Goal: Use online tool/utility: Utilize a website feature to perform a specific function

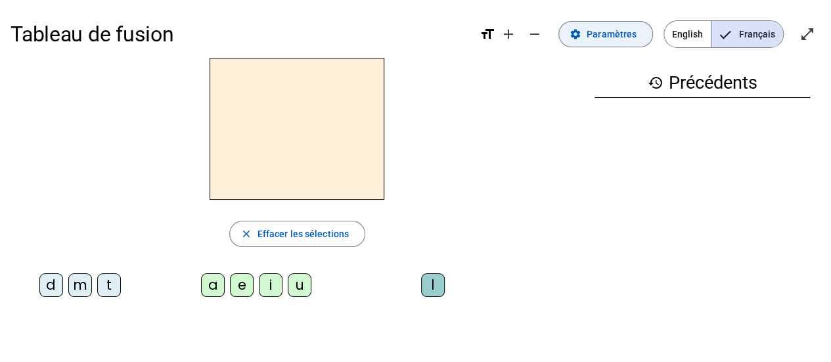
click at [593, 35] on span "Paramètres" at bounding box center [612, 34] width 50 height 16
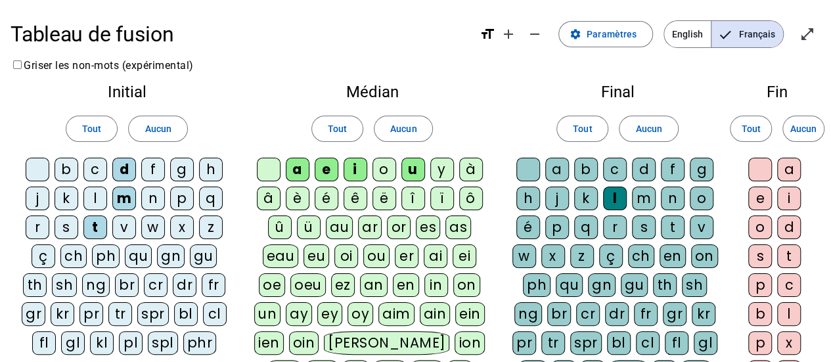
click at [39, 200] on div "j" at bounding box center [38, 199] width 24 height 24
click at [388, 161] on div "o" at bounding box center [385, 170] width 24 height 24
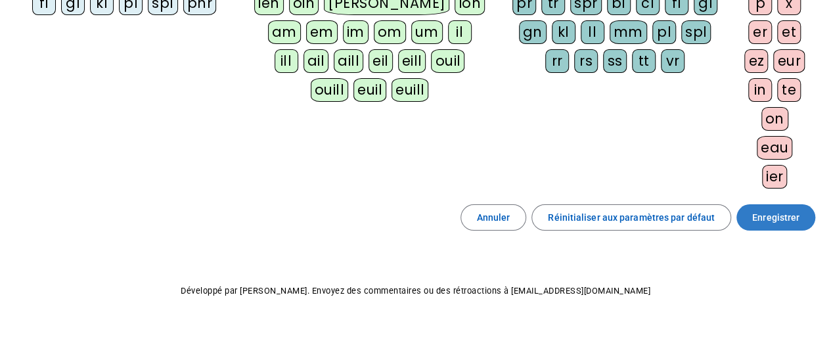
click at [753, 209] on span at bounding box center [776, 218] width 79 height 32
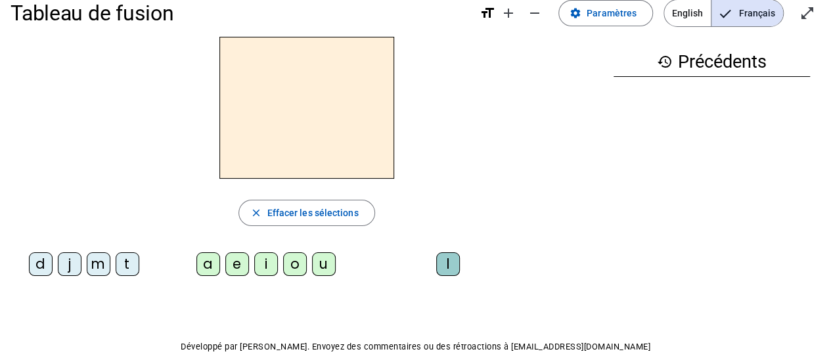
scroll to position [20, 0]
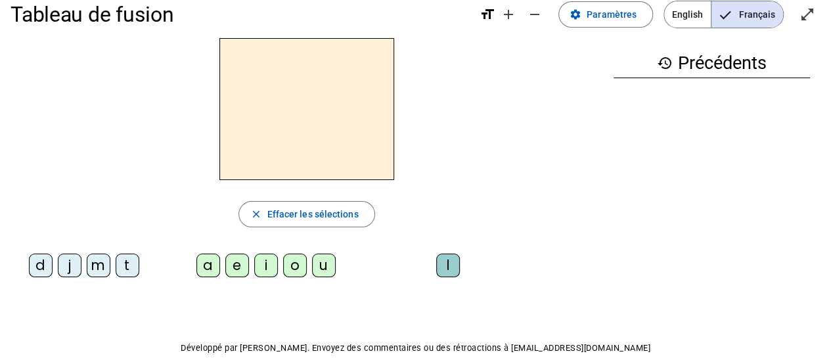
click at [95, 265] on div "m" at bounding box center [99, 266] width 24 height 24
click at [205, 262] on div "a" at bounding box center [208, 266] width 24 height 24
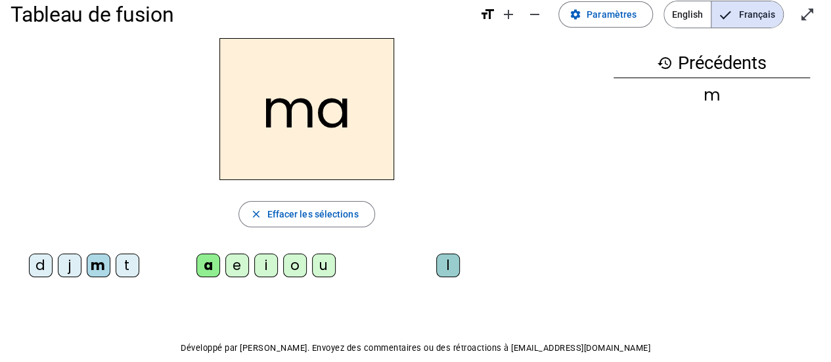
click at [130, 262] on div "t" at bounding box center [128, 266] width 24 height 24
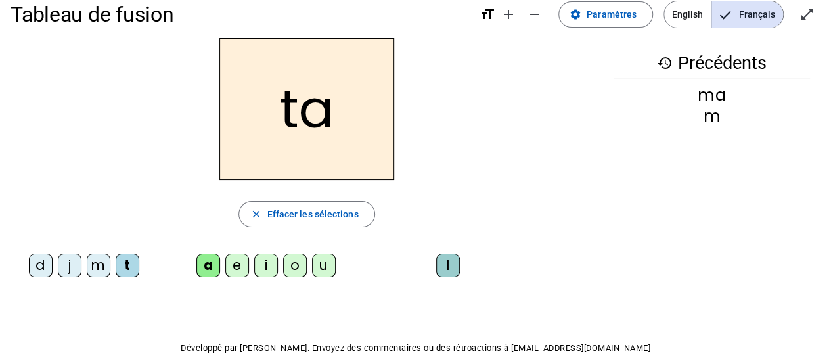
click at [238, 264] on div "e" at bounding box center [237, 266] width 24 height 24
click at [329, 263] on div "u" at bounding box center [324, 266] width 24 height 24
click at [37, 257] on div "d" at bounding box center [41, 266] width 24 height 24
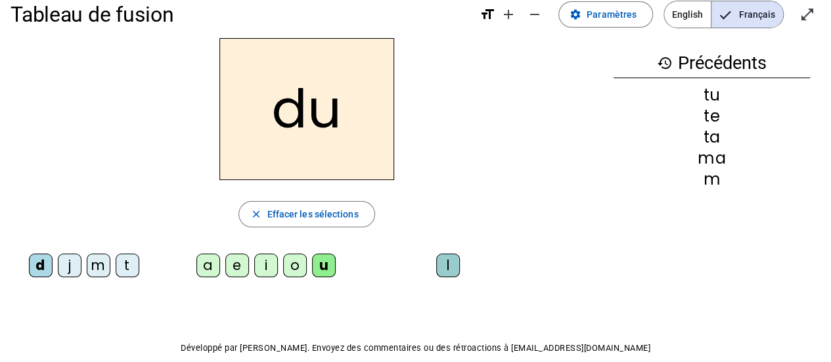
click at [233, 262] on div "e" at bounding box center [237, 266] width 24 height 24
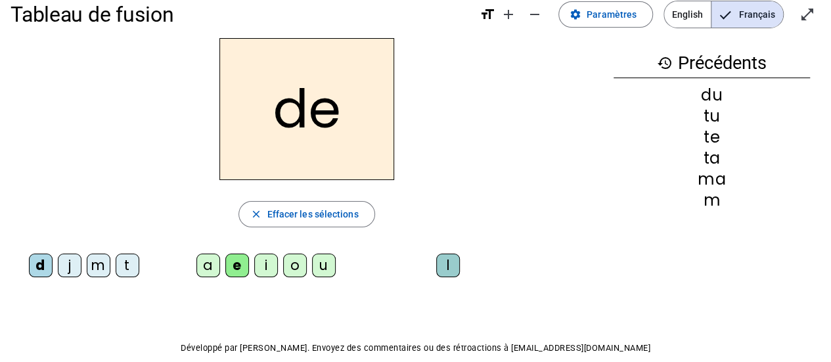
click at [100, 269] on div "m" at bounding box center [99, 266] width 24 height 24
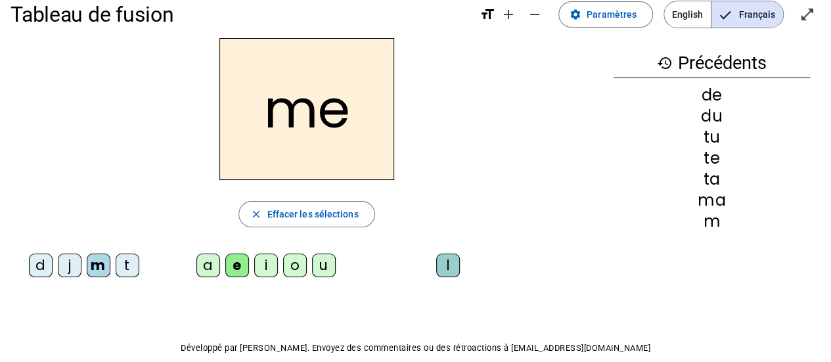
click at [68, 267] on div "j" at bounding box center [70, 266] width 24 height 24
